Goal: Check status

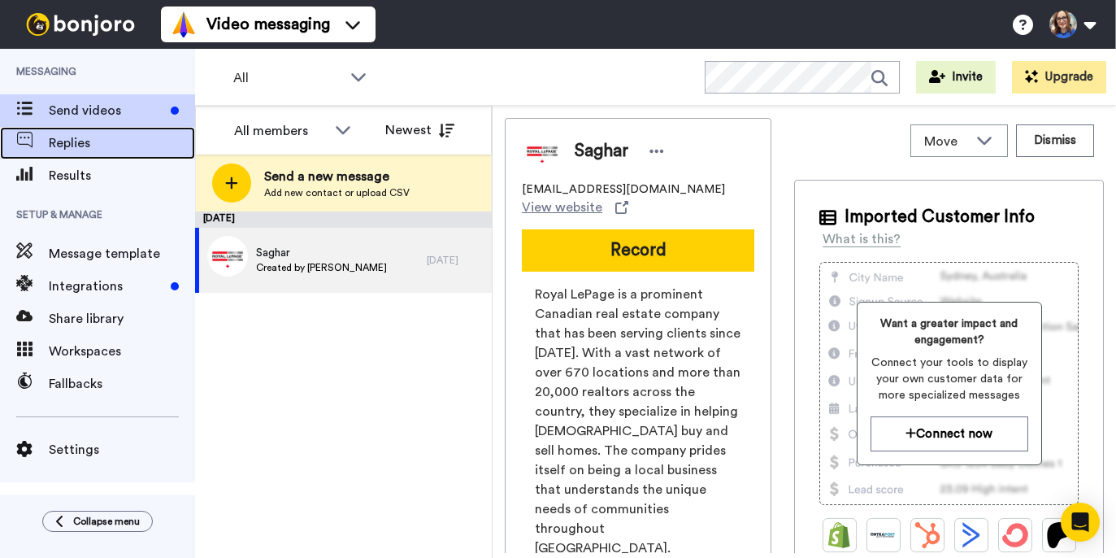
click at [89, 146] on span "Replies" at bounding box center [122, 143] width 146 height 20
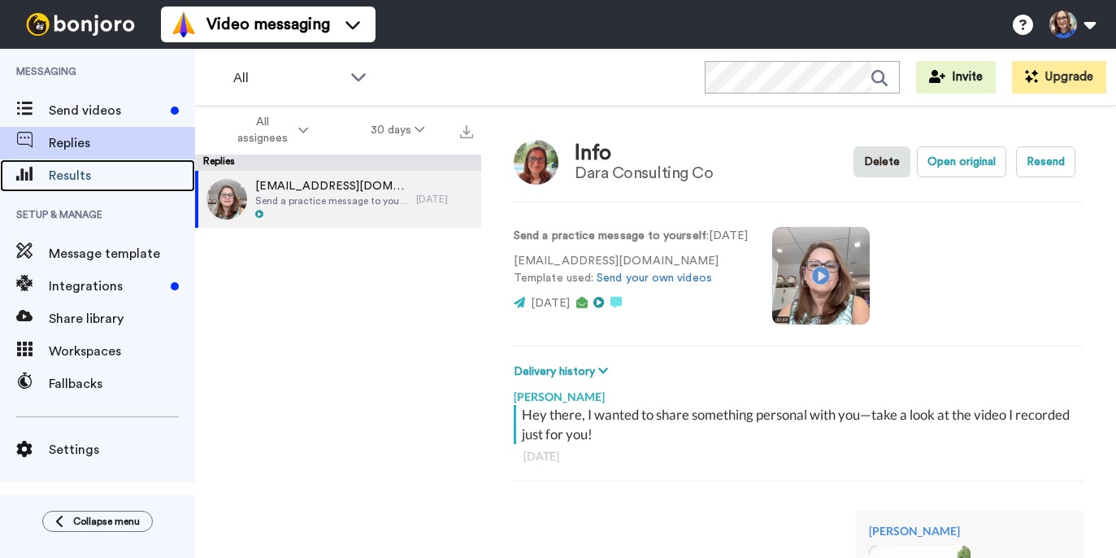
click at [62, 176] on span "Results" at bounding box center [122, 176] width 146 height 20
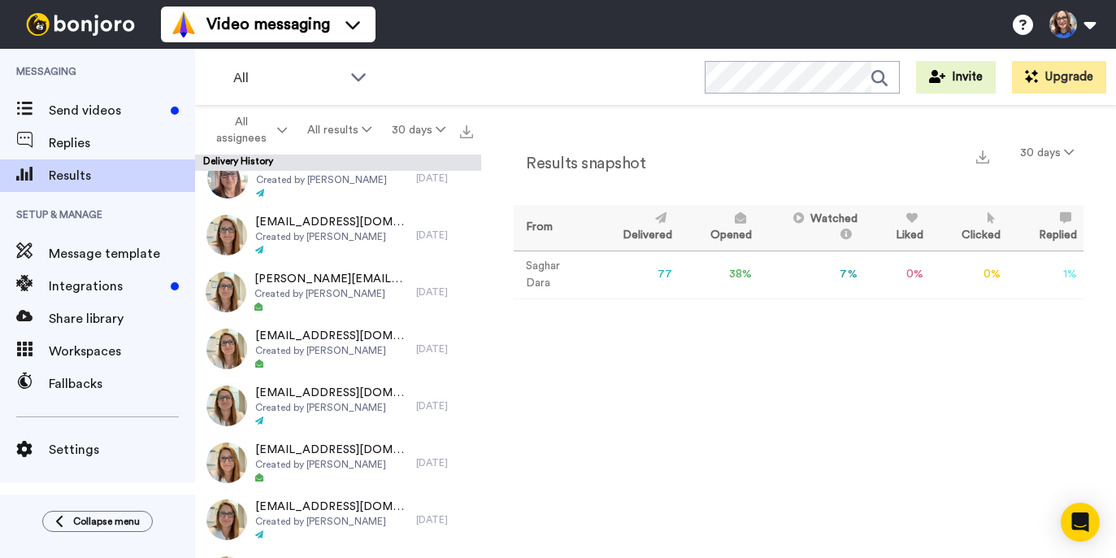
scroll to position [1096, 0]
